Goal: Task Accomplishment & Management: Use online tool/utility

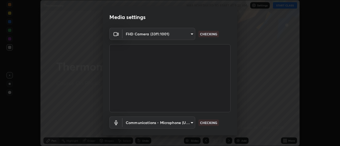
scroll to position [30, 0]
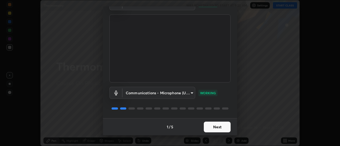
click at [218, 126] on button "Next" at bounding box center [217, 127] width 27 height 11
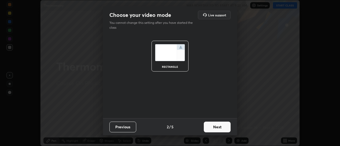
click at [227, 127] on button "Next" at bounding box center [217, 127] width 27 height 11
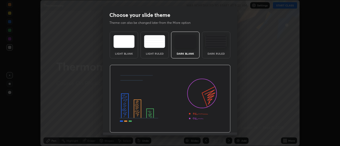
click at [217, 46] on img at bounding box center [215, 41] width 21 height 13
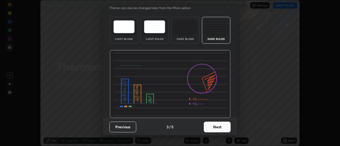
click at [217, 128] on button "Next" at bounding box center [217, 127] width 27 height 11
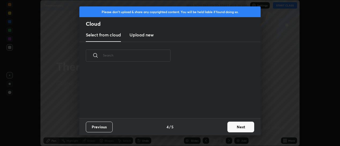
click at [228, 128] on button "Next" at bounding box center [240, 127] width 27 height 11
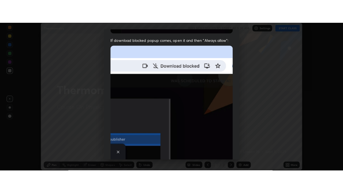
scroll to position [139, 0]
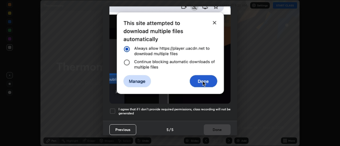
click at [116, 108] on div at bounding box center [112, 111] width 6 height 6
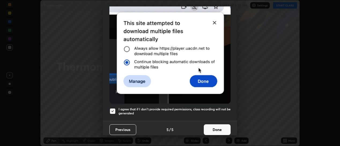
click at [215, 127] on button "Done" at bounding box center [217, 129] width 27 height 11
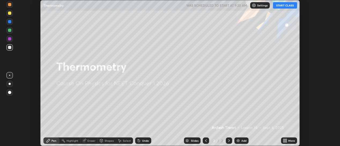
click at [243, 141] on div "Add" at bounding box center [243, 140] width 5 height 3
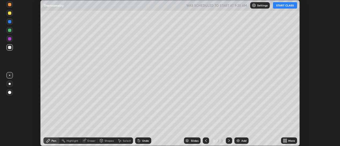
click at [287, 141] on icon at bounding box center [285, 141] width 4 height 4
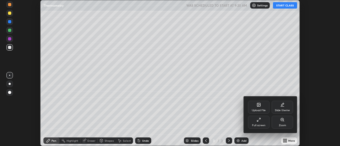
click at [267, 122] on div "Full screen" at bounding box center [258, 122] width 21 height 13
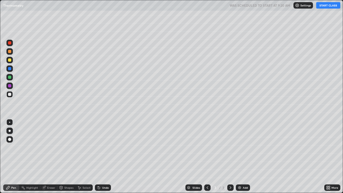
scroll to position [193, 343]
click at [328, 7] on button "START CLASS" at bounding box center [329, 5] width 24 height 6
click at [10, 131] on div at bounding box center [10, 131] width 2 height 2
click at [241, 146] on img at bounding box center [240, 188] width 4 height 4
click at [67, 146] on div "Shapes" at bounding box center [68, 187] width 9 height 3
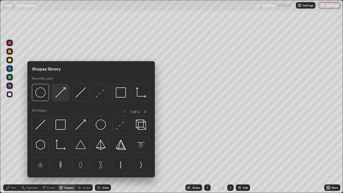
click at [60, 94] on img at bounding box center [61, 92] width 10 height 10
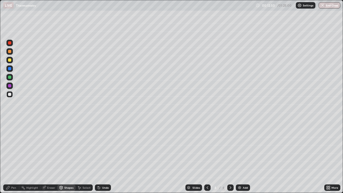
click at [10, 146] on div "Pen" at bounding box center [11, 188] width 16 height 6
click at [10, 86] on div at bounding box center [9, 85] width 3 height 3
click at [69, 146] on div "Shapes" at bounding box center [68, 187] width 9 height 3
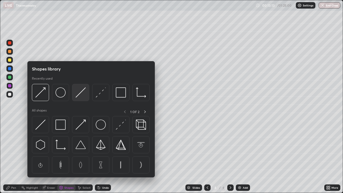
click at [84, 90] on img at bounding box center [81, 92] width 10 height 10
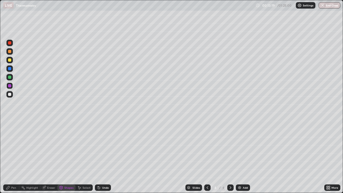
click at [8, 146] on icon at bounding box center [8, 188] width 4 height 4
click at [10, 122] on div at bounding box center [9, 122] width 1 height 1
click at [9, 79] on div at bounding box center [9, 77] width 3 height 3
click at [8, 54] on div at bounding box center [9, 51] width 6 height 6
click at [67, 146] on div "Shapes" at bounding box center [68, 187] width 9 height 3
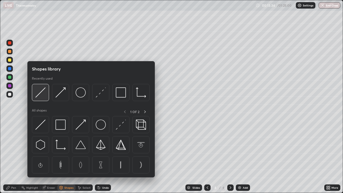
click at [45, 93] on img at bounding box center [40, 92] width 10 height 10
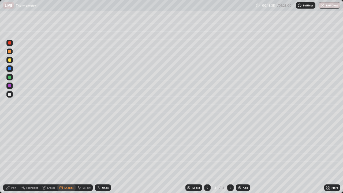
click at [69, 146] on div "Shapes" at bounding box center [68, 187] width 9 height 3
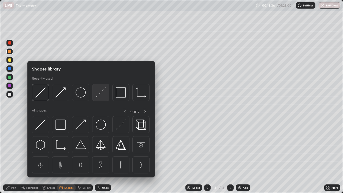
click at [100, 95] on img at bounding box center [101, 92] width 10 height 10
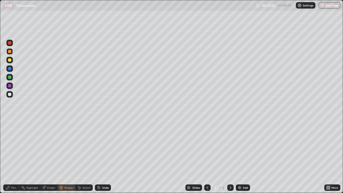
click at [10, 146] on icon at bounding box center [8, 188] width 4 height 4
click at [68, 146] on div "Shapes" at bounding box center [68, 187] width 9 height 3
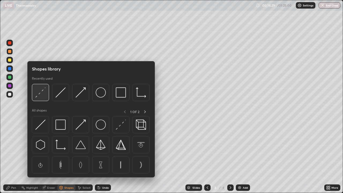
click at [42, 97] on img at bounding box center [40, 92] width 10 height 10
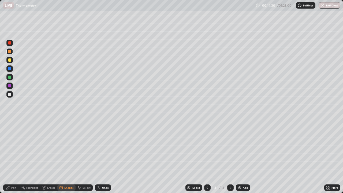
click at [10, 61] on div at bounding box center [9, 59] width 3 height 3
click at [8, 146] on icon at bounding box center [7, 187] width 3 height 3
click at [10, 95] on div at bounding box center [9, 94] width 3 height 3
click at [47, 146] on div "Eraser" at bounding box center [51, 187] width 8 height 3
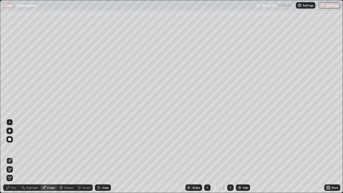
click at [17, 146] on div "Pen" at bounding box center [11, 188] width 16 height 6
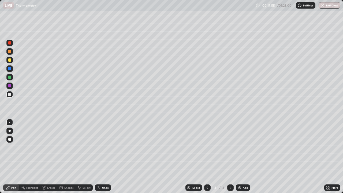
click at [10, 95] on div at bounding box center [9, 94] width 3 height 3
click at [10, 131] on div at bounding box center [10, 131] width 2 height 2
click at [10, 122] on div at bounding box center [9, 122] width 1 height 1
click at [10, 51] on div at bounding box center [9, 51] width 3 height 3
click at [104, 146] on div "Undo" at bounding box center [105, 187] width 7 height 3
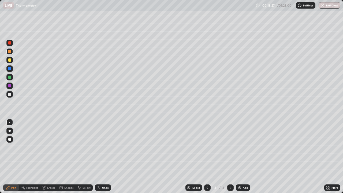
click at [102, 146] on div "Undo" at bounding box center [105, 187] width 7 height 3
click at [12, 43] on div at bounding box center [9, 43] width 6 height 6
click at [241, 146] on div "Add" at bounding box center [243, 188] width 14 height 6
click at [10, 95] on div at bounding box center [9, 94] width 3 height 3
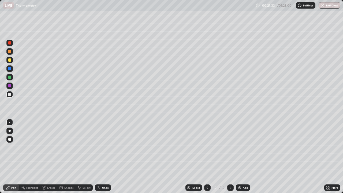
click at [10, 131] on div at bounding box center [10, 131] width 2 height 2
click at [101, 146] on div "Undo" at bounding box center [103, 188] width 16 height 6
click at [241, 146] on img at bounding box center [240, 188] width 4 height 4
click at [68, 146] on div "Shapes" at bounding box center [68, 187] width 9 height 3
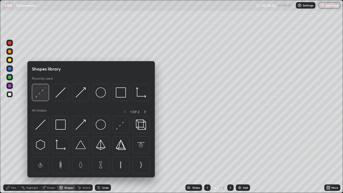
click at [44, 93] on img at bounding box center [40, 92] width 10 height 10
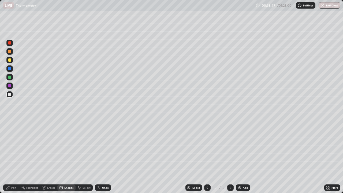
click at [11, 146] on div "Pen" at bounding box center [11, 188] width 16 height 6
click at [61, 146] on icon at bounding box center [61, 187] width 3 height 1
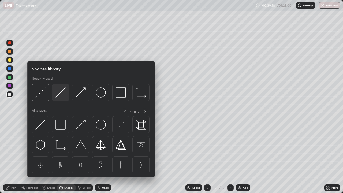
click at [60, 95] on img at bounding box center [61, 92] width 10 height 10
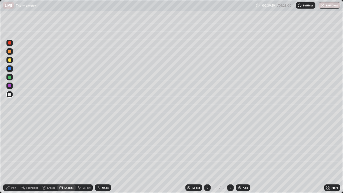
click at [11, 87] on div at bounding box center [9, 85] width 3 height 3
click at [8, 146] on icon at bounding box center [7, 187] width 3 height 3
click at [10, 122] on div at bounding box center [9, 122] width 1 height 1
click at [11, 78] on div at bounding box center [9, 77] width 3 height 3
click at [67, 146] on div "Shapes" at bounding box center [68, 187] width 9 height 3
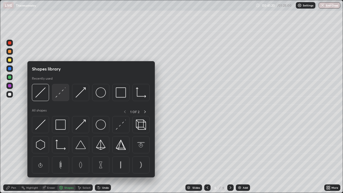
click at [61, 96] on img at bounding box center [61, 92] width 10 height 10
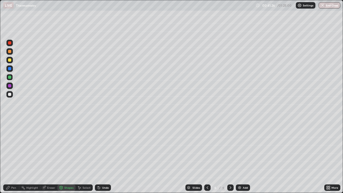
click at [8, 146] on icon at bounding box center [7, 187] width 3 height 3
click at [12, 71] on div at bounding box center [9, 68] width 6 height 6
click at [64, 146] on div "Shapes" at bounding box center [66, 188] width 18 height 6
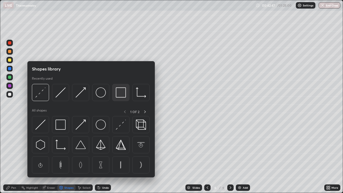
click at [117, 95] on img at bounding box center [121, 92] width 10 height 10
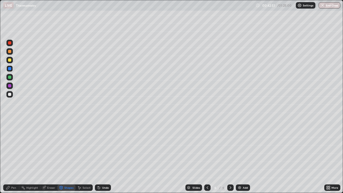
click at [10, 146] on icon at bounding box center [8, 188] width 4 height 4
click at [241, 146] on img at bounding box center [240, 188] width 4 height 4
click at [10, 131] on div at bounding box center [10, 131] width 2 height 2
click at [9, 94] on div at bounding box center [9, 94] width 3 height 3
click at [81, 146] on icon at bounding box center [79, 188] width 4 height 4
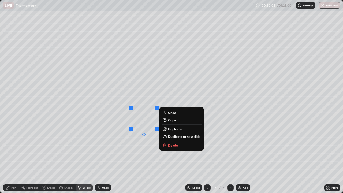
click at [171, 145] on p "Delete" at bounding box center [173, 145] width 10 height 4
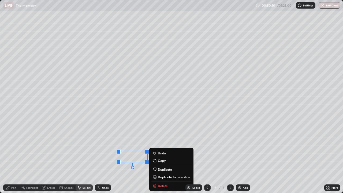
click at [161, 146] on div "Slides 7 / 7 Add" at bounding box center [218, 187] width 214 height 11
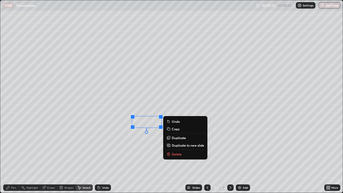
click at [176, 146] on p "Delete" at bounding box center [177, 154] width 10 height 4
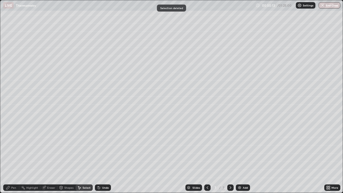
click at [15, 146] on div "Pen" at bounding box center [13, 187] width 5 height 3
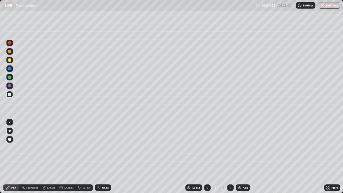
click at [86, 146] on div "Select" at bounding box center [87, 187] width 8 height 3
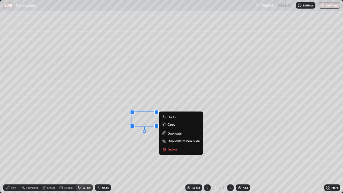
click at [174, 146] on p "Delete" at bounding box center [173, 150] width 10 height 4
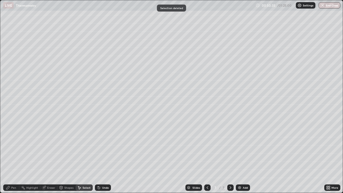
click at [14, 146] on div "Pen" at bounding box center [13, 187] width 5 height 3
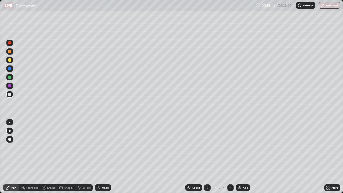
click at [207, 146] on icon at bounding box center [207, 188] width 4 height 4
click at [208, 146] on div at bounding box center [207, 187] width 6 height 11
click at [230, 146] on icon at bounding box center [231, 187] width 2 height 3
click at [326, 5] on button "End Class" at bounding box center [330, 5] width 22 height 6
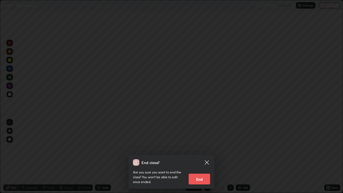
click at [198, 146] on button "End" at bounding box center [199, 179] width 21 height 11
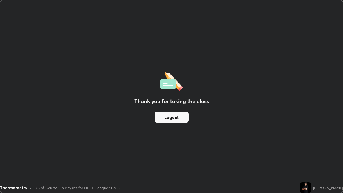
click at [171, 120] on button "Logout" at bounding box center [172, 117] width 34 height 11
click at [174, 119] on button "Logout" at bounding box center [172, 117] width 34 height 11
